Goal: Task Accomplishment & Management: Manage account settings

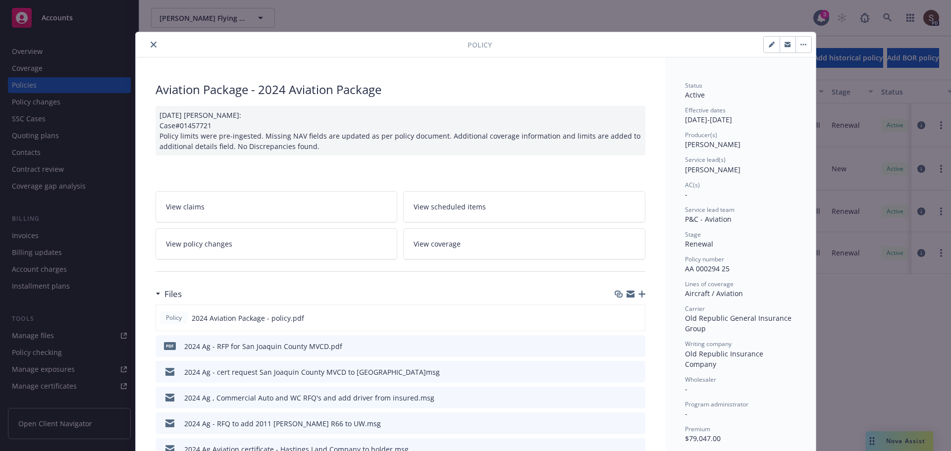
scroll to position [30, 0]
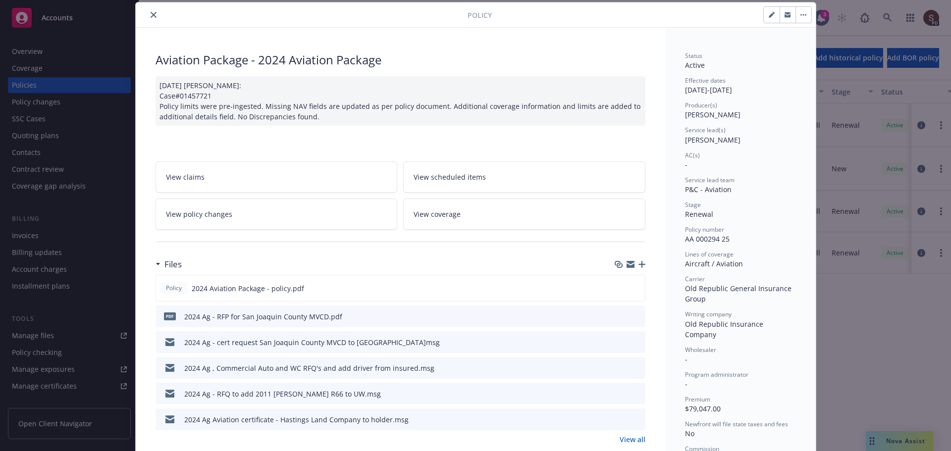
click at [148, 18] on button "close" at bounding box center [154, 15] width 12 height 12
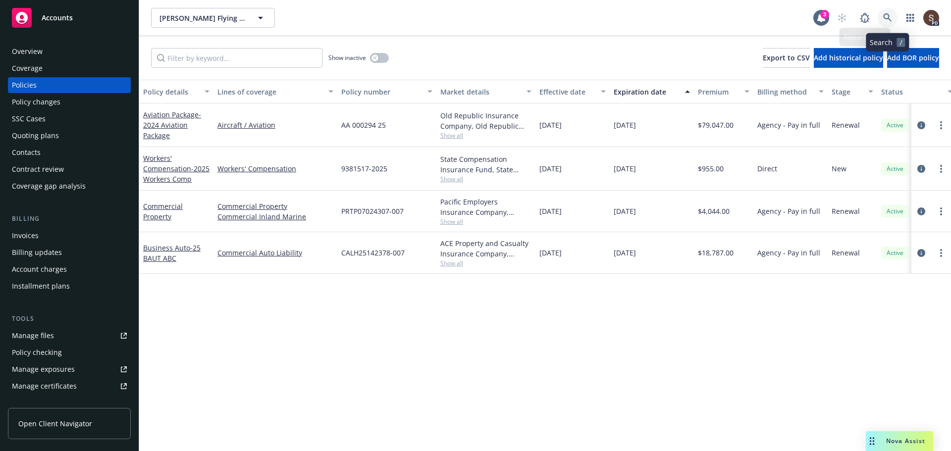
click at [890, 10] on link at bounding box center [887, 18] width 20 height 20
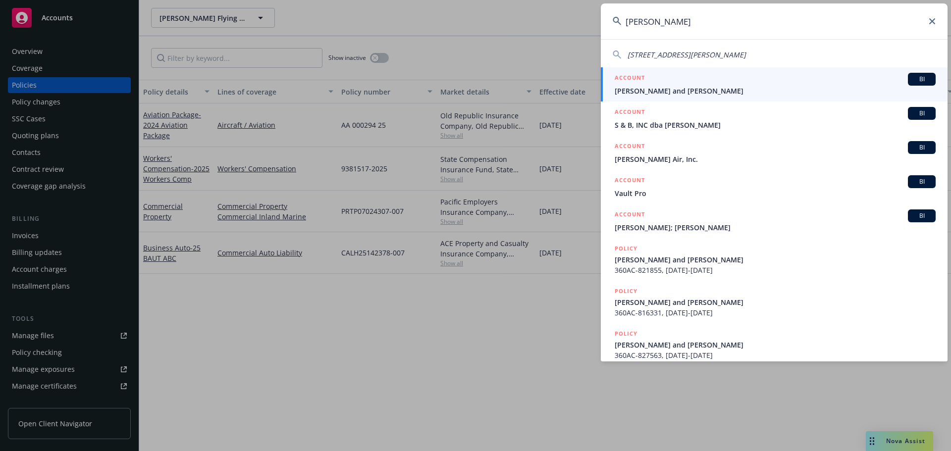
type input "[PERSON_NAME]"
click at [725, 91] on span "[PERSON_NAME] and [PERSON_NAME]" at bounding box center [774, 91] width 321 height 10
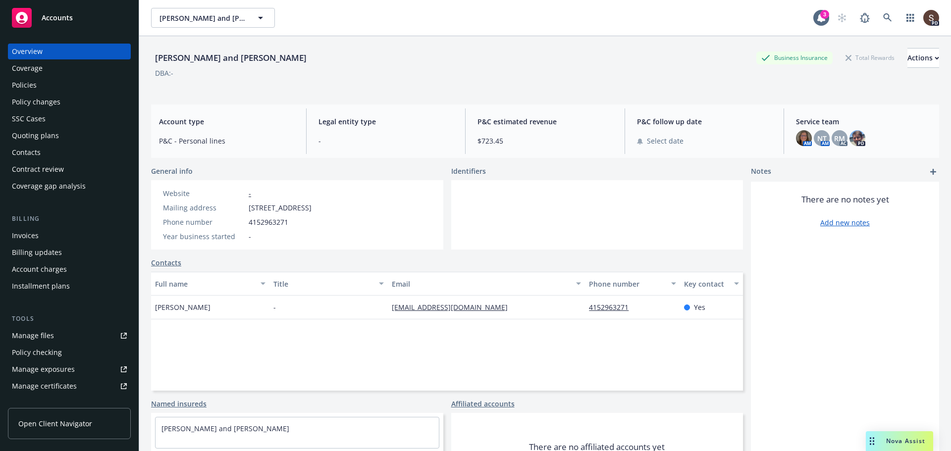
click at [32, 79] on div "Policies" at bounding box center [24, 85] width 25 height 16
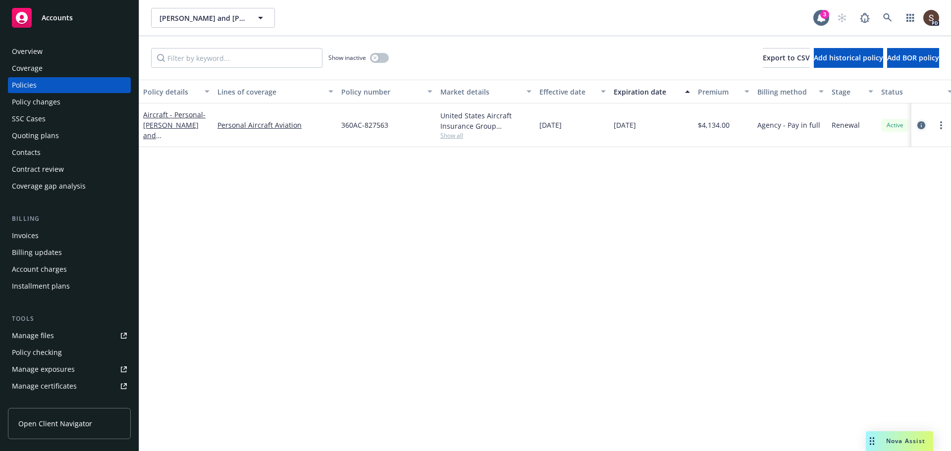
click at [925, 125] on link "circleInformation" at bounding box center [921, 125] width 12 height 12
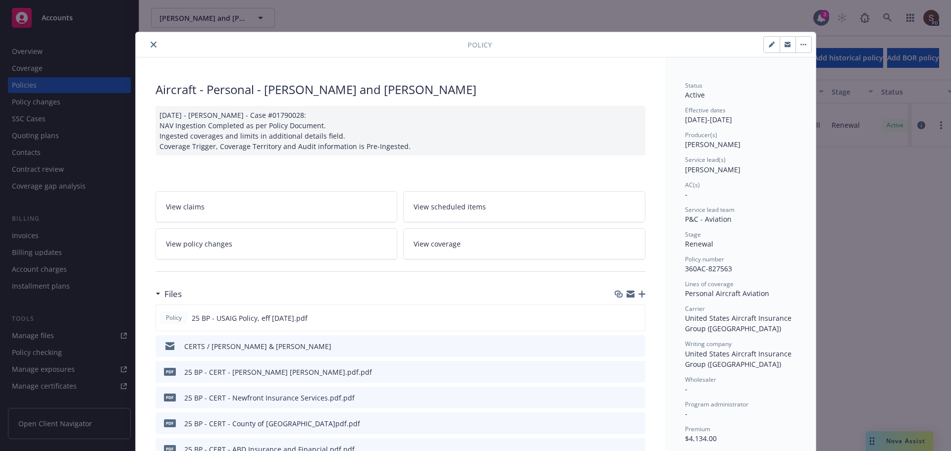
click at [768, 44] on icon "button" at bounding box center [770, 45] width 5 height 5
select select "RENEWAL"
select select "12"
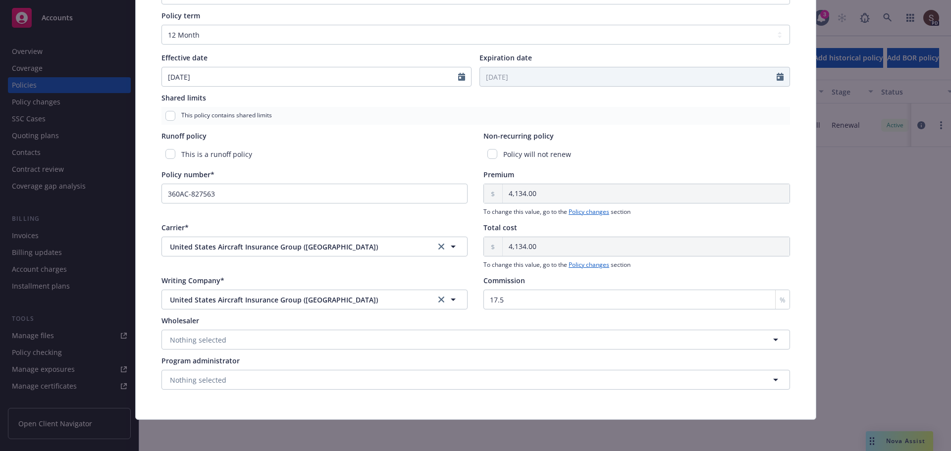
scroll to position [360, 0]
click at [550, 295] on input "17.5" at bounding box center [636, 299] width 306 height 20
type input "1"
type input "0"
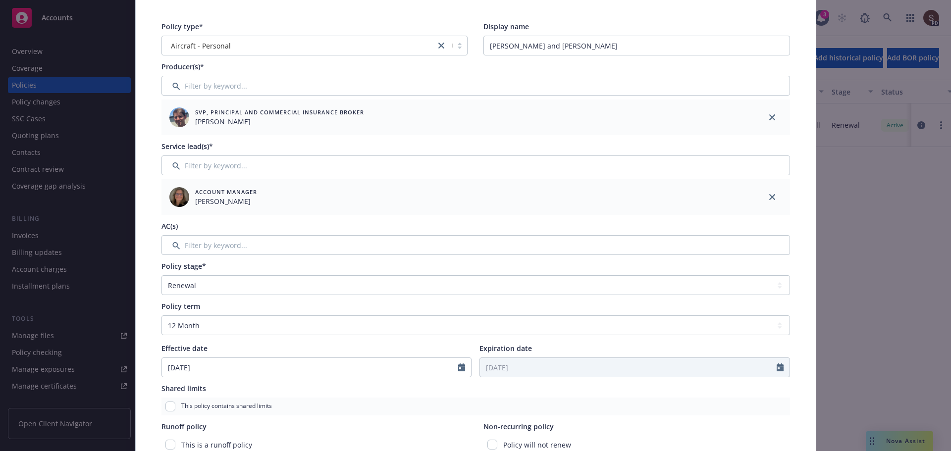
scroll to position [0, 0]
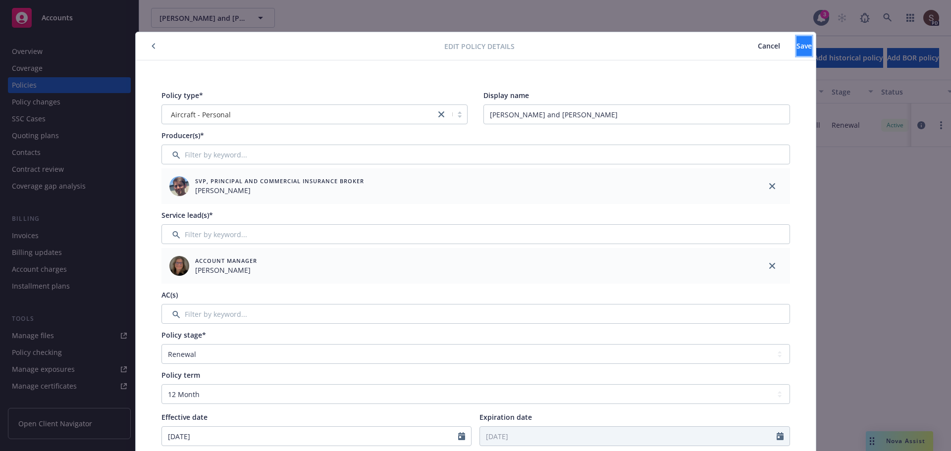
click at [796, 46] on span "Save" at bounding box center [803, 45] width 15 height 9
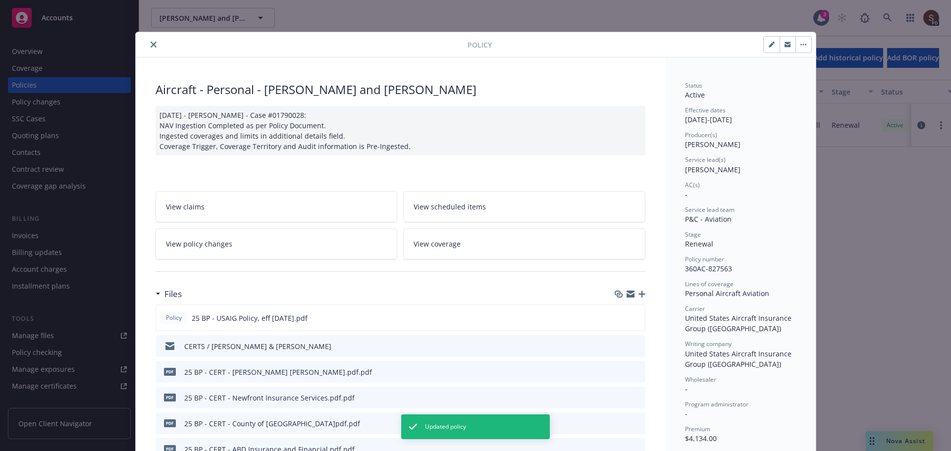
click at [279, 234] on link "View policy changes" at bounding box center [276, 243] width 242 height 31
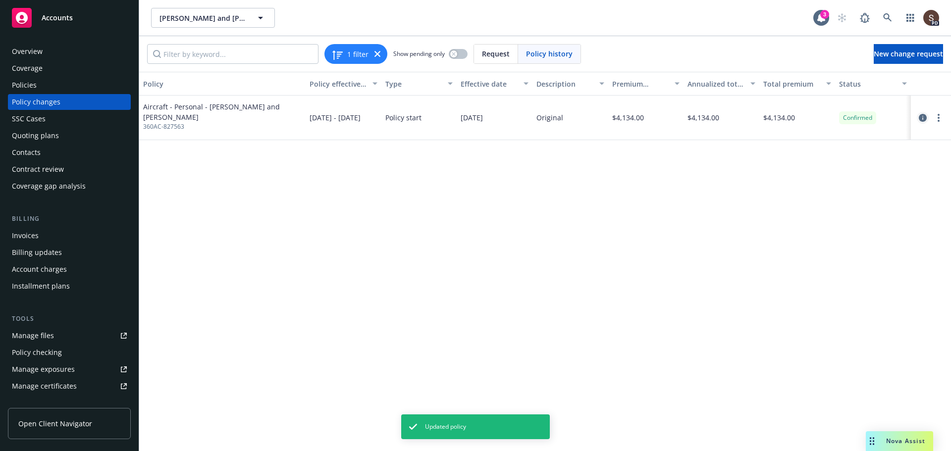
click at [922, 115] on icon "circleInformation" at bounding box center [922, 118] width 8 height 8
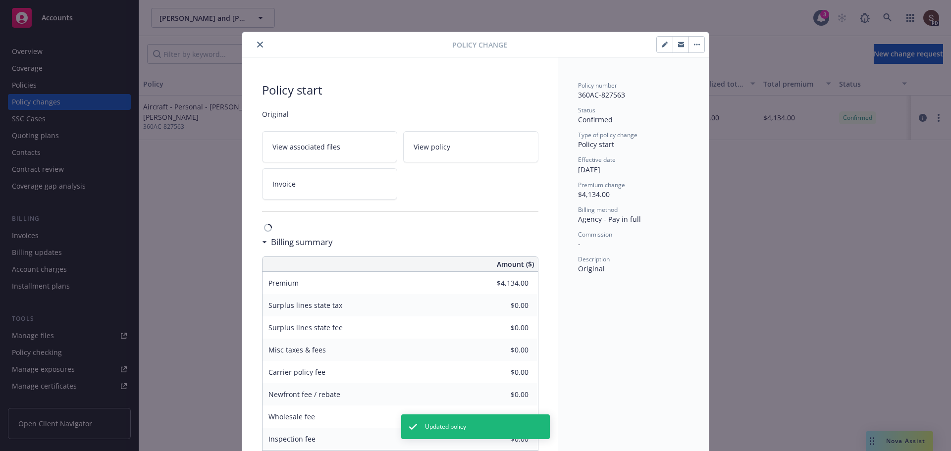
scroll to position [30, 0]
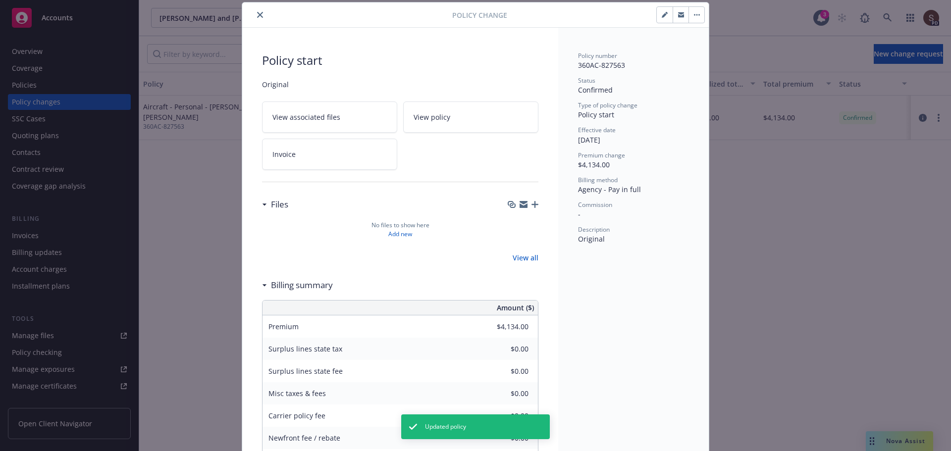
click at [254, 14] on button "close" at bounding box center [260, 15] width 12 height 12
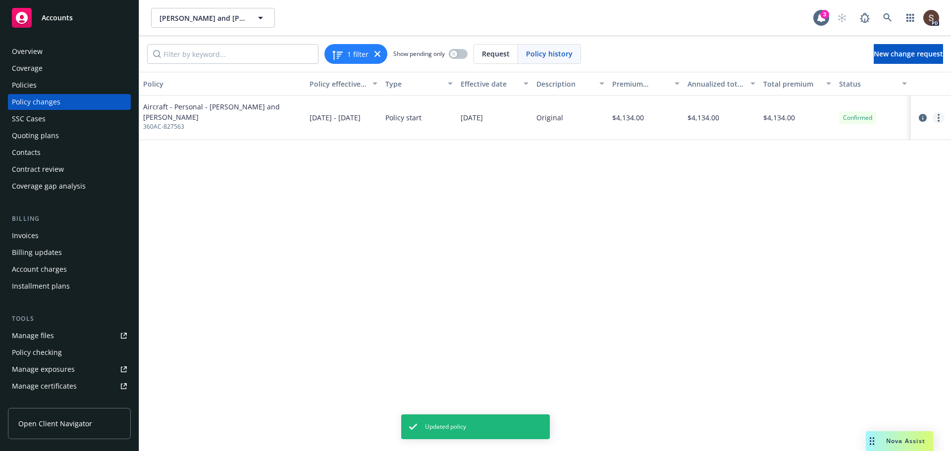
click at [937, 114] on link "more" at bounding box center [938, 118] width 12 height 12
click at [863, 198] on link "Edit billing info" at bounding box center [859, 198] width 170 height 20
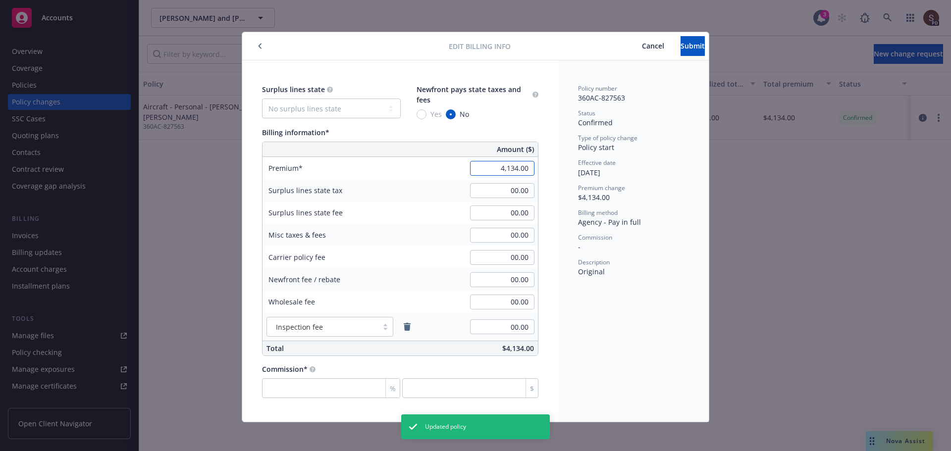
click at [489, 167] on input "4,134.00" at bounding box center [502, 168] width 64 height 15
click at [505, 176] on div "4,134.00" at bounding box center [501, 168] width 71 height 22
type input "3,411.00"
click at [680, 47] on span "Submit" at bounding box center [692, 45] width 24 height 9
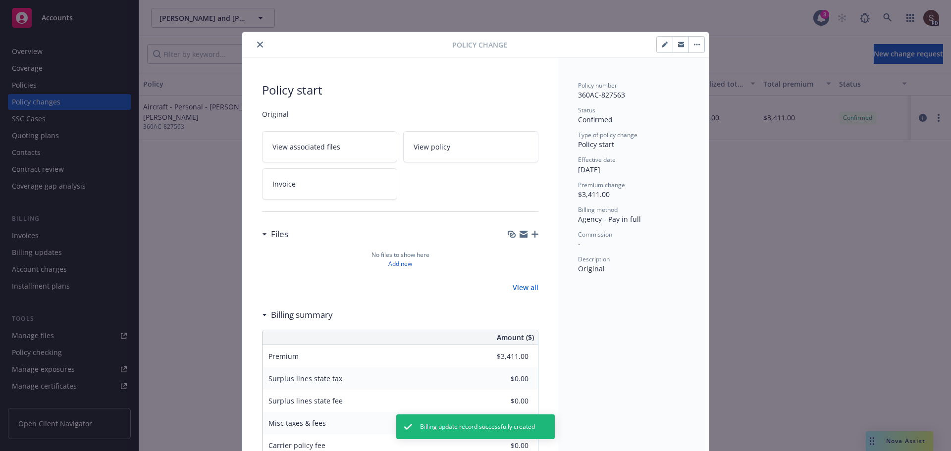
click at [257, 43] on icon "close" at bounding box center [260, 45] width 6 height 6
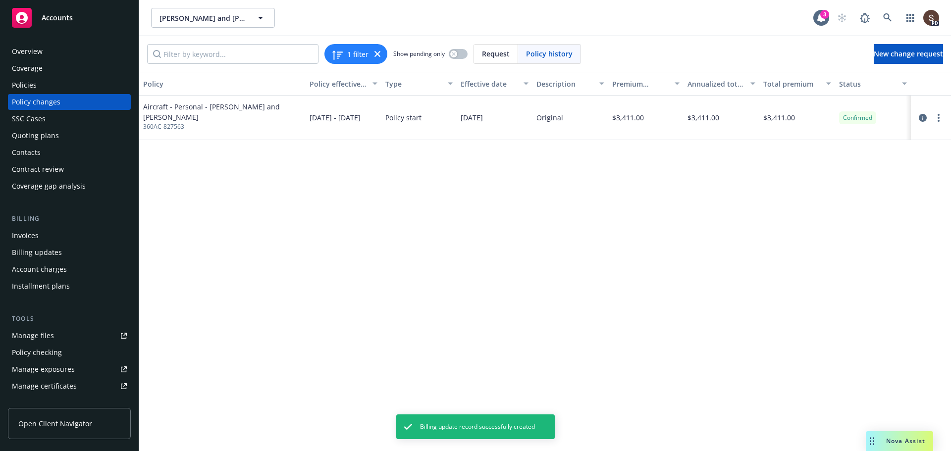
click at [25, 233] on div "Invoices" at bounding box center [25, 236] width 27 height 16
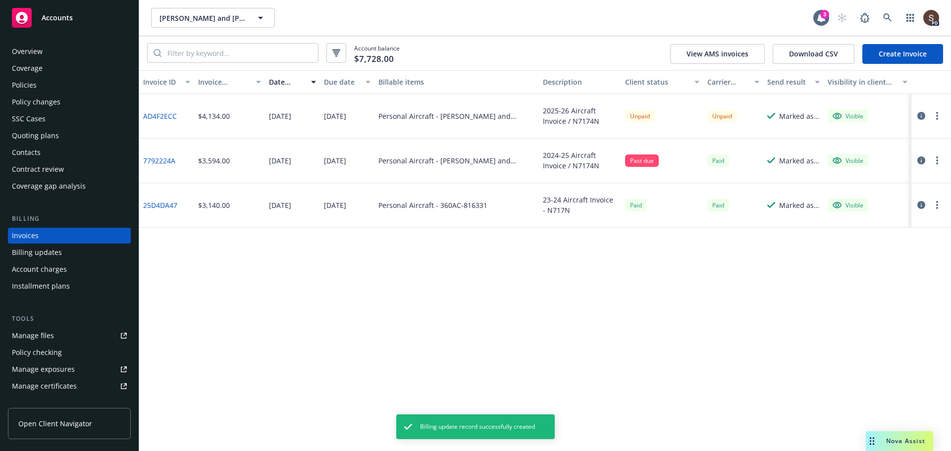
click at [931, 118] on button "button" at bounding box center [937, 116] width 12 height 12
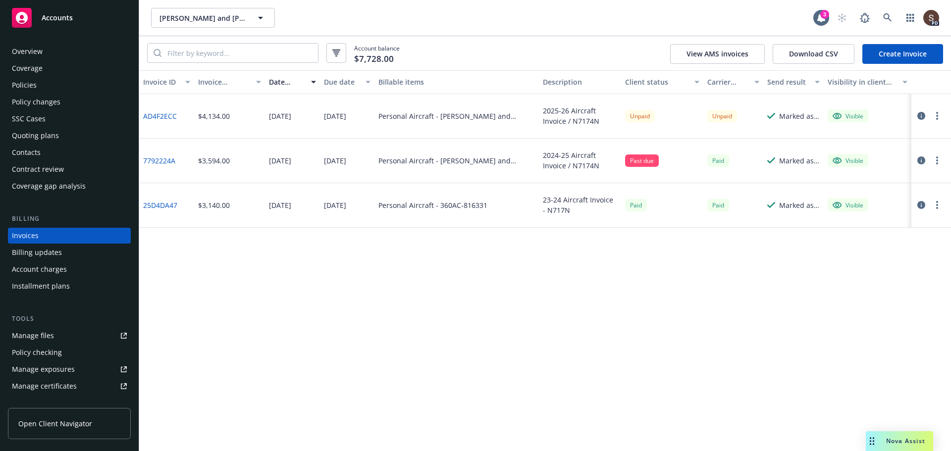
click at [933, 117] on button "button" at bounding box center [937, 116] width 12 height 12
click at [839, 275] on link "Void" at bounding box center [879, 275] width 126 height 20
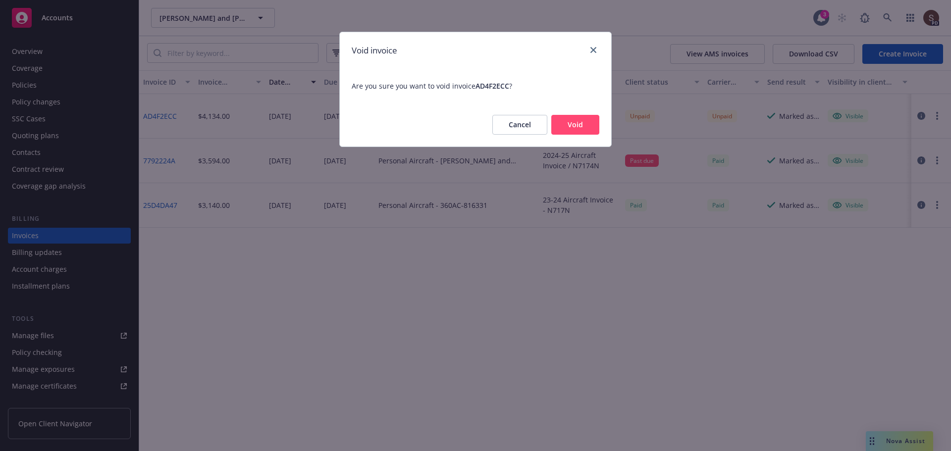
click at [566, 122] on button "Void" at bounding box center [575, 125] width 48 height 20
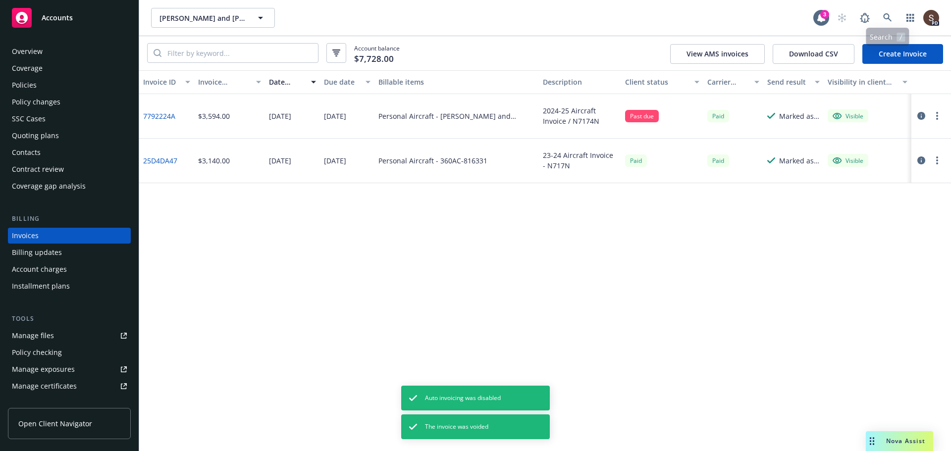
click at [894, 60] on link "Create Invoice" at bounding box center [902, 54] width 81 height 20
